Goal: Task Accomplishment & Management: Use online tool/utility

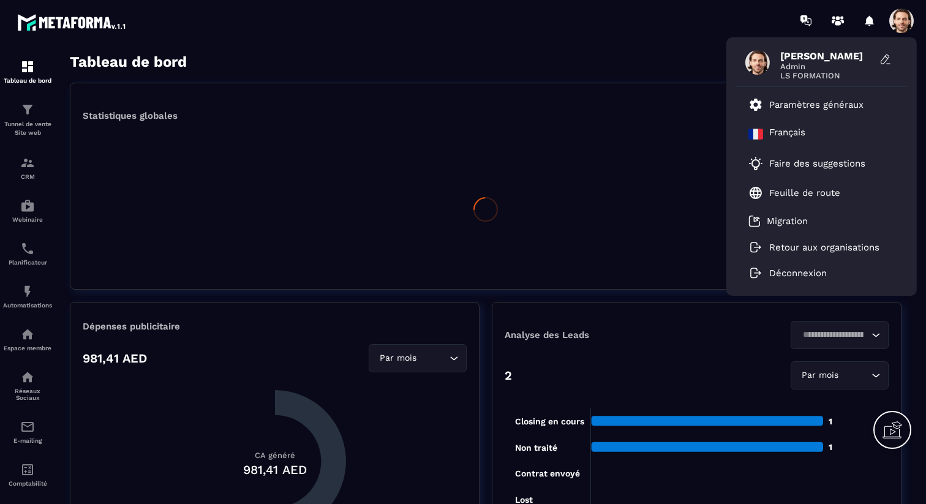
click at [715, 29] on div "[PERSON_NAME] Admin LS FORMATION Paramètres généraux Français Faire des suggest…" at bounding box center [535, 20] width 782 height 41
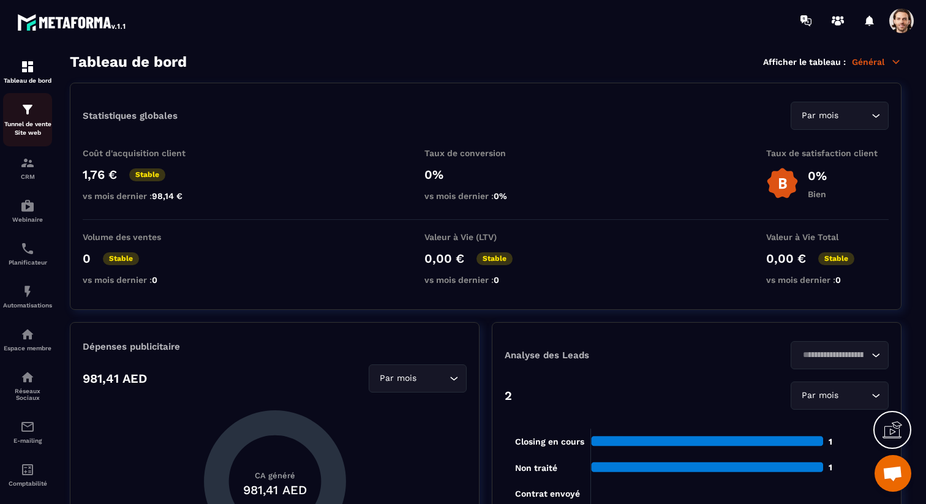
click at [21, 113] on img at bounding box center [27, 109] width 15 height 15
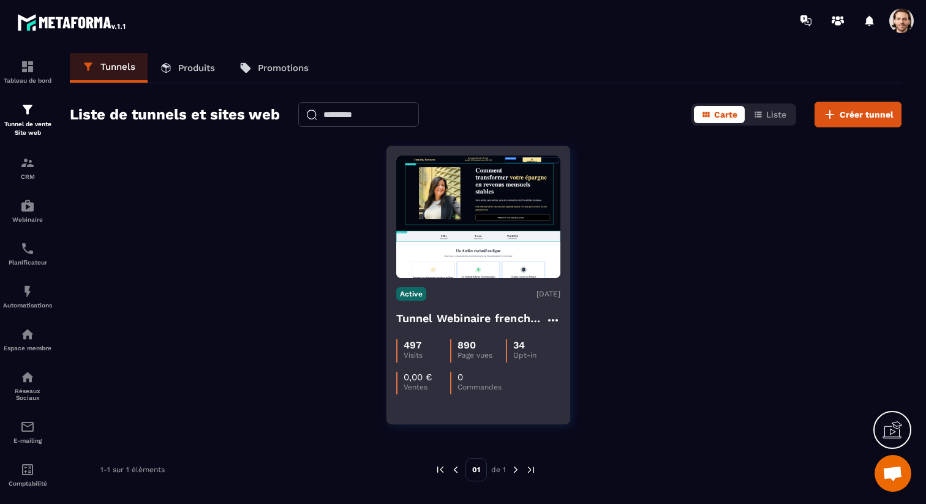
click at [420, 315] on h4 "Tunnel Webinaire frenchy partners" at bounding box center [470, 318] width 149 height 17
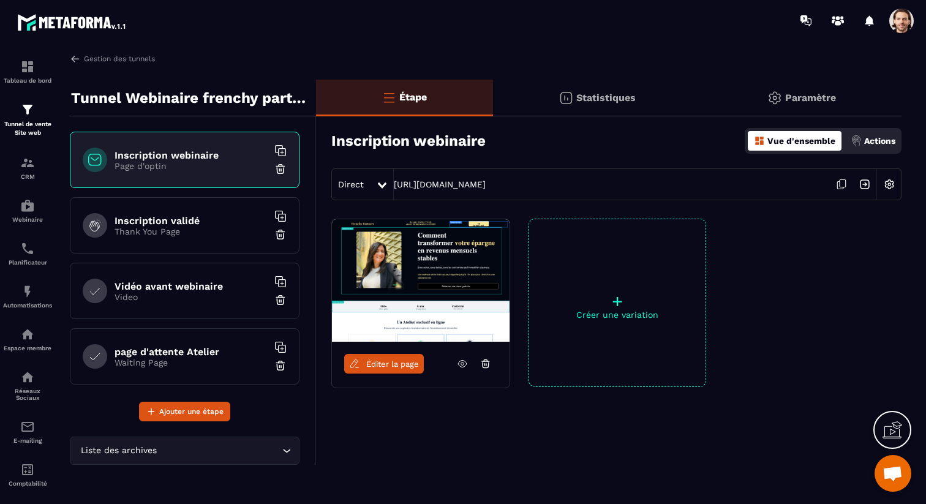
click at [175, 297] on p "Video" at bounding box center [191, 297] width 153 height 10
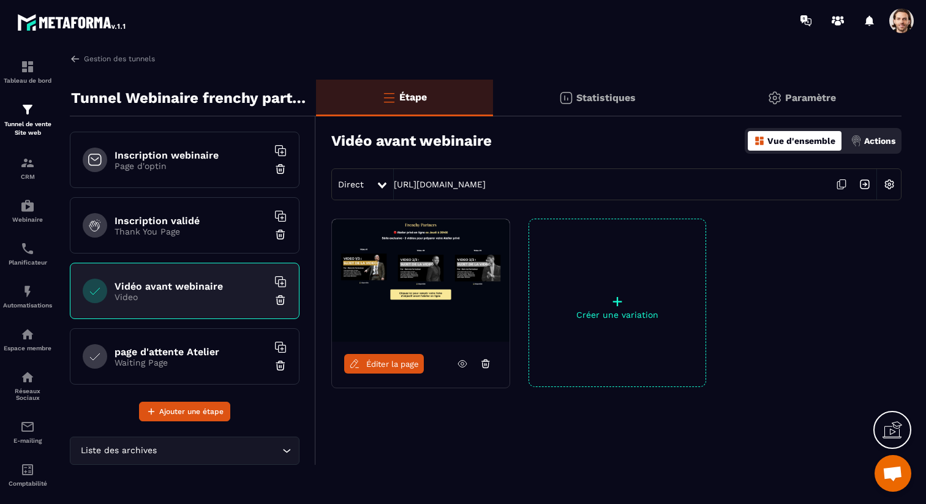
click at [407, 364] on span "Éditer la page" at bounding box center [392, 363] width 53 height 9
